Goal: Task Accomplishment & Management: Manage account settings

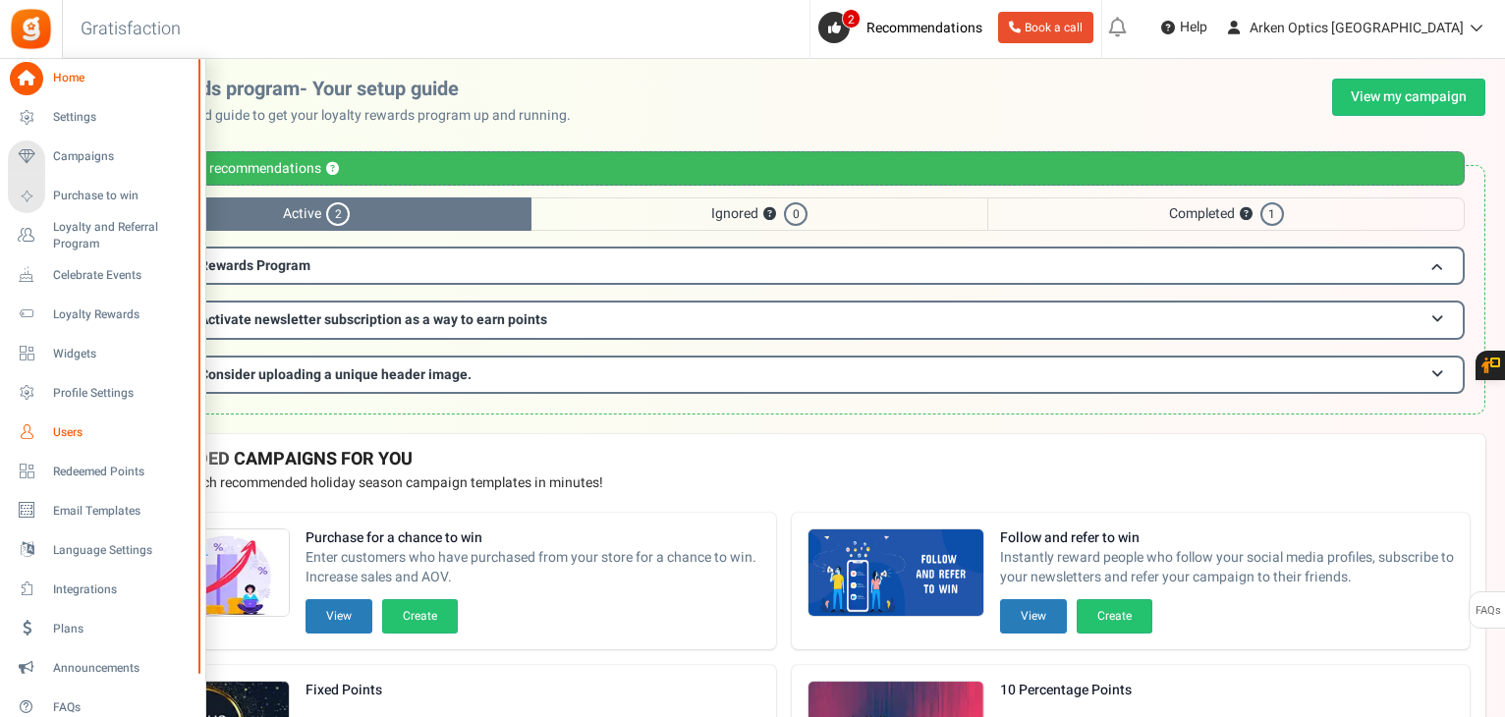
click at [62, 439] on span "Users" at bounding box center [122, 432] width 138 height 17
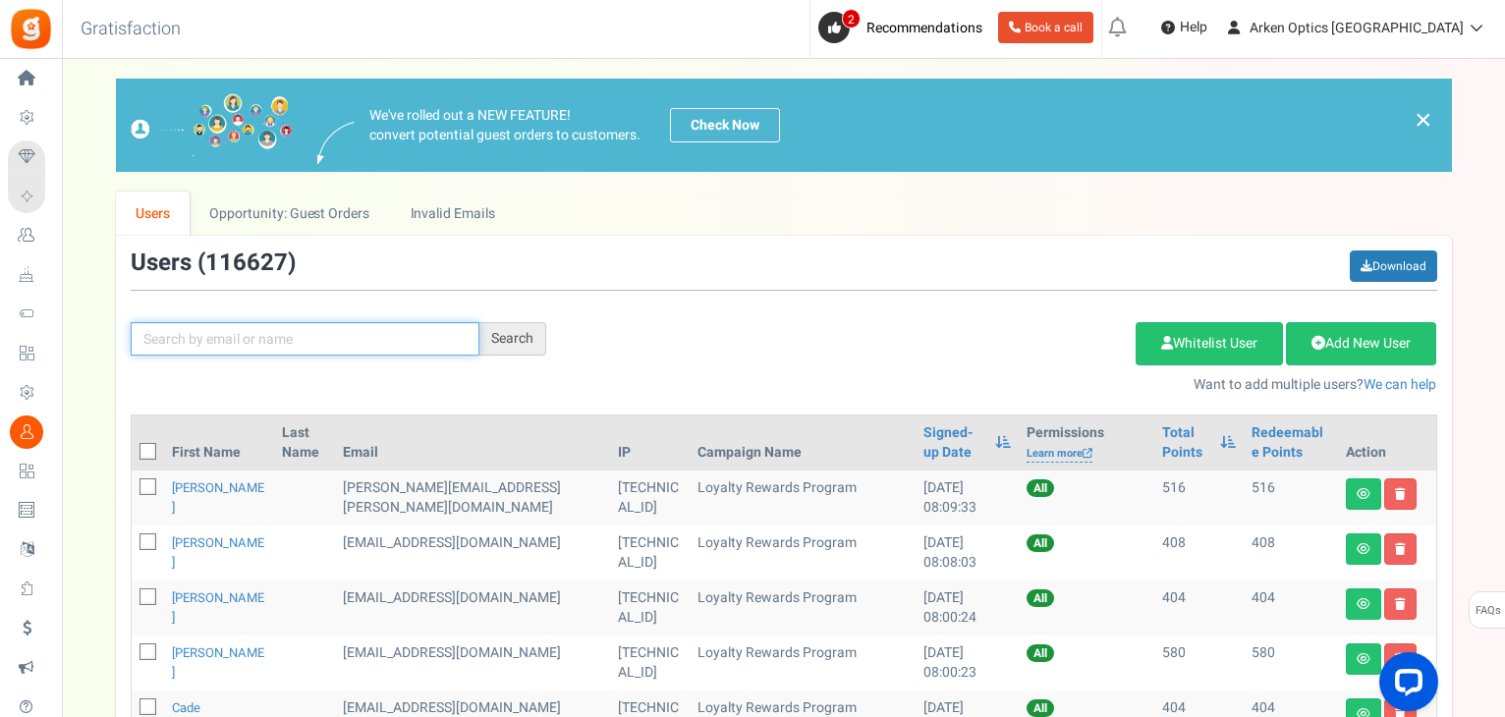
click at [342, 331] on input "text" at bounding box center [305, 338] width 349 height 33
paste input "[EMAIL_ADDRESS][DOMAIN_NAME]"
type input "[EMAIL_ADDRESS][DOMAIN_NAME]"
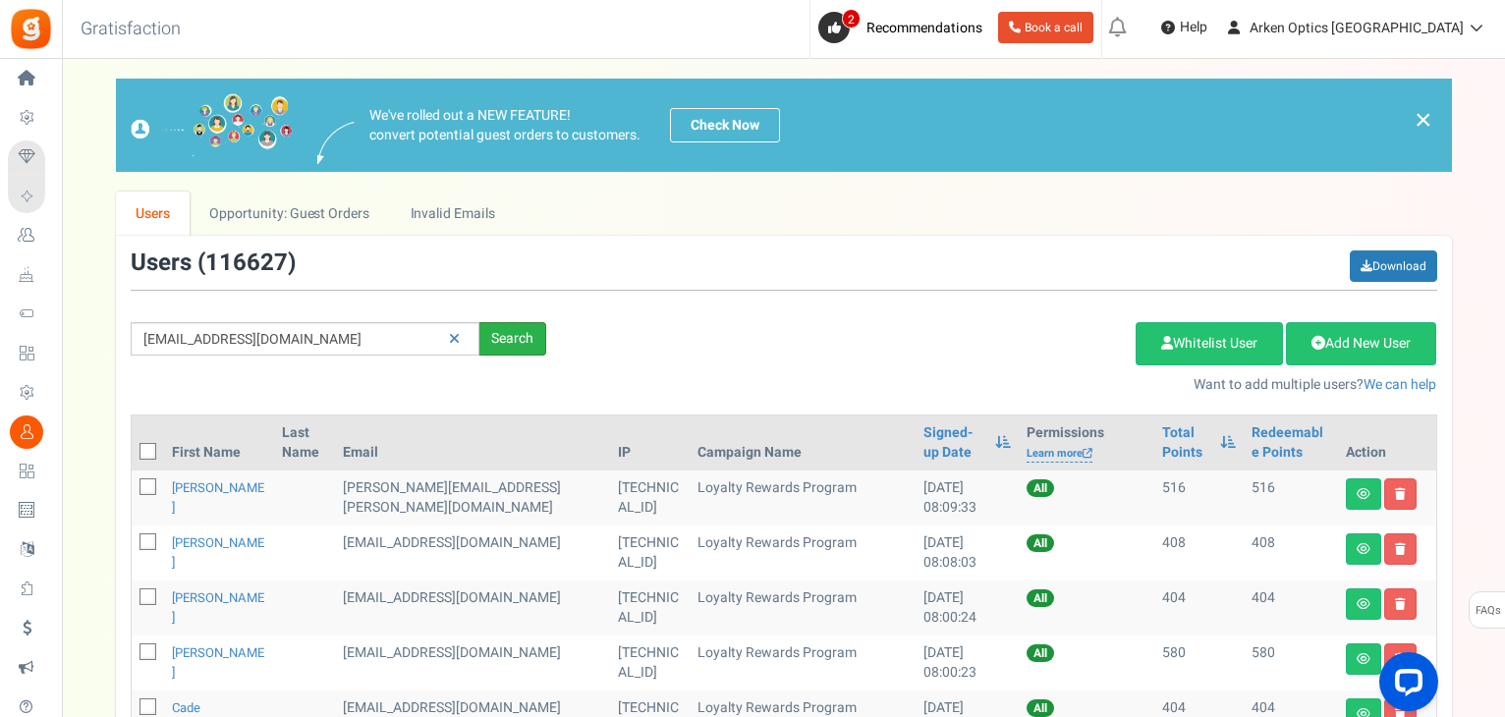
click at [499, 344] on div "Search" at bounding box center [512, 338] width 67 height 33
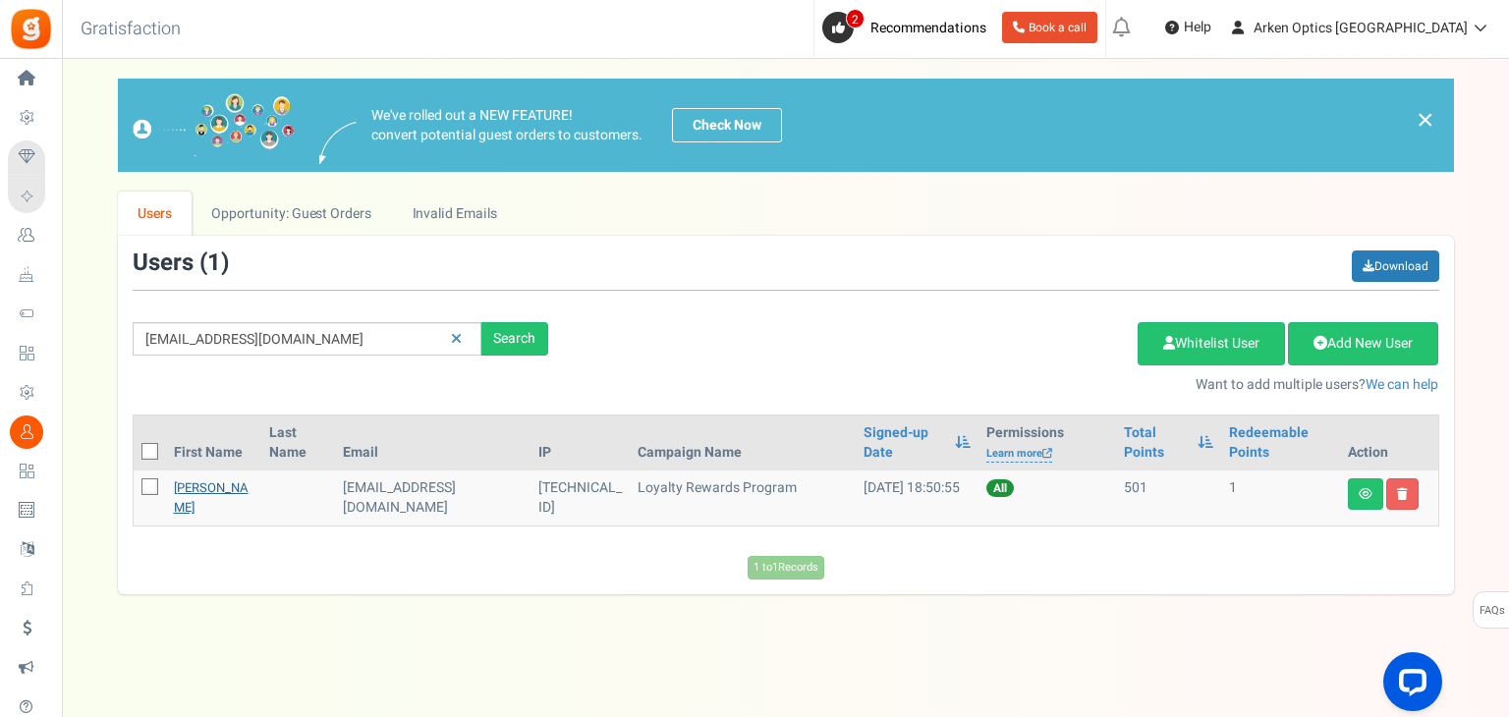
click at [193, 491] on link "[PERSON_NAME]" at bounding box center [211, 497] width 75 height 38
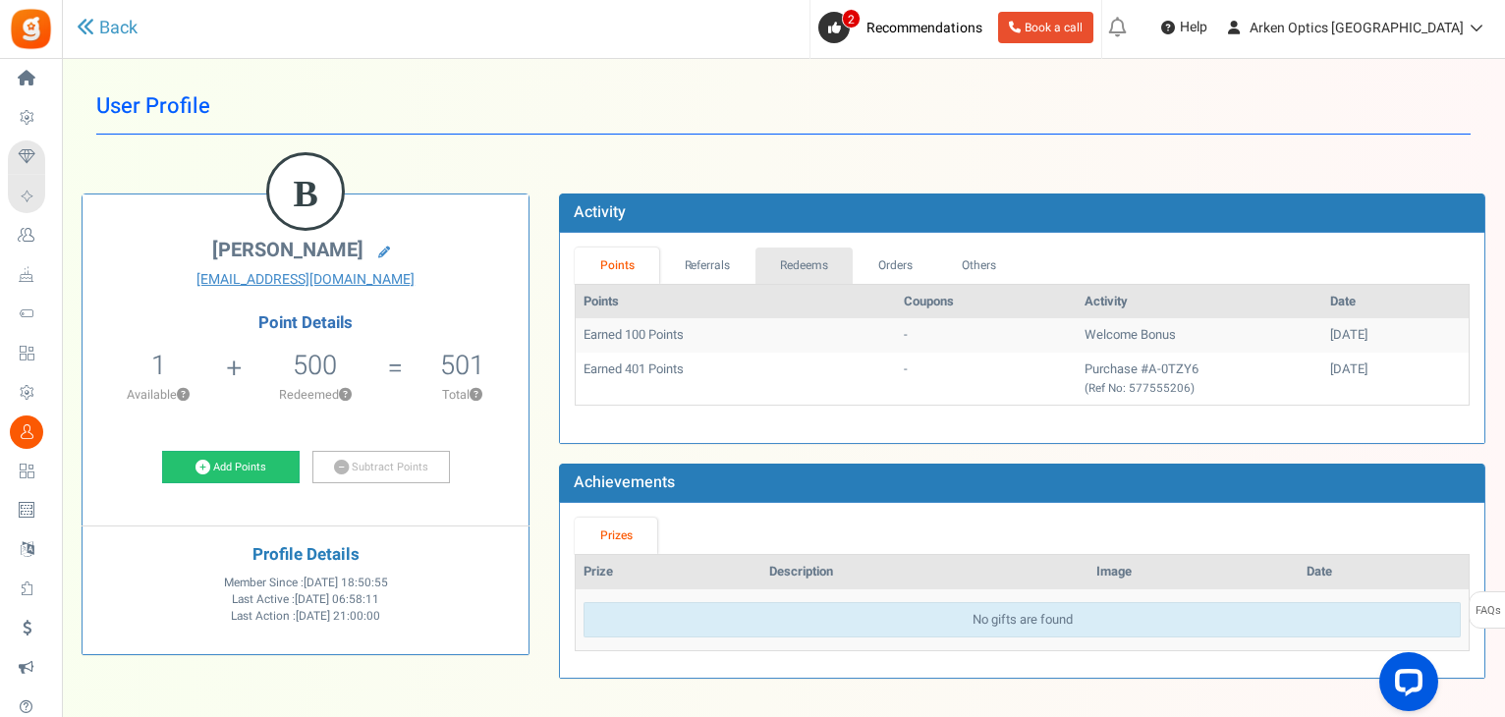
click at [796, 260] on link "Redeems" at bounding box center [805, 266] width 98 height 36
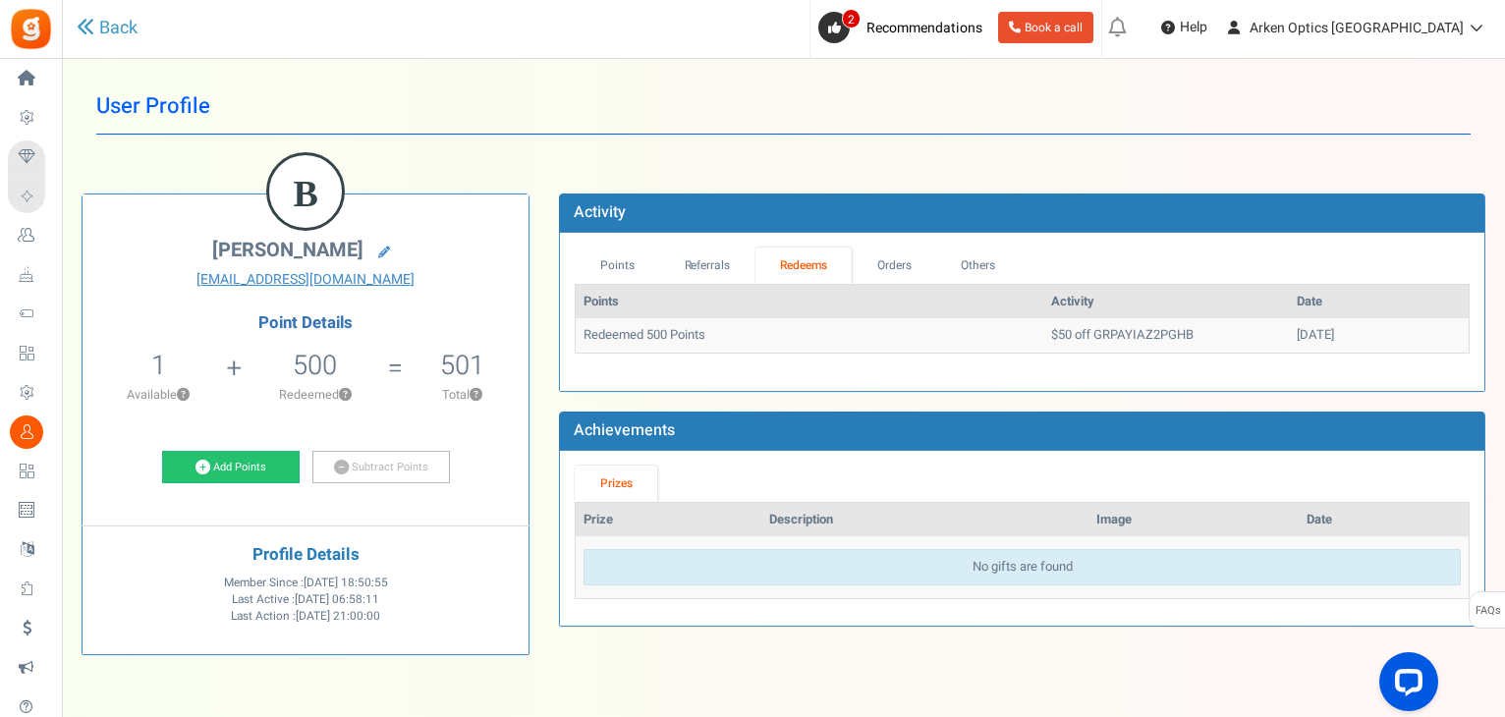
click at [1066, 335] on td "$50 off GRPAYIAZ2PGHB" at bounding box center [1166, 335] width 246 height 34
click at [1069, 336] on td "$50 off GRPAYIAZ2PGHB" at bounding box center [1166, 335] width 246 height 34
copy td "GRPAYIAZ2PGHB"
